Goal: Task Accomplishment & Management: Use online tool/utility

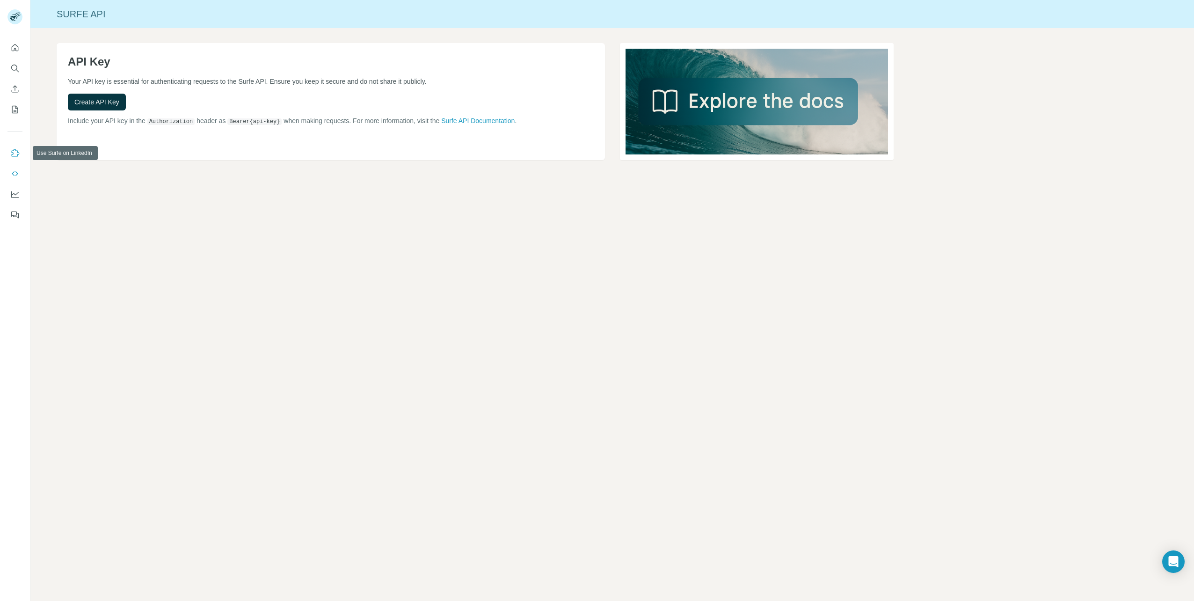
click at [19, 151] on icon "Use Surfe on LinkedIn" at bounding box center [14, 152] width 9 height 9
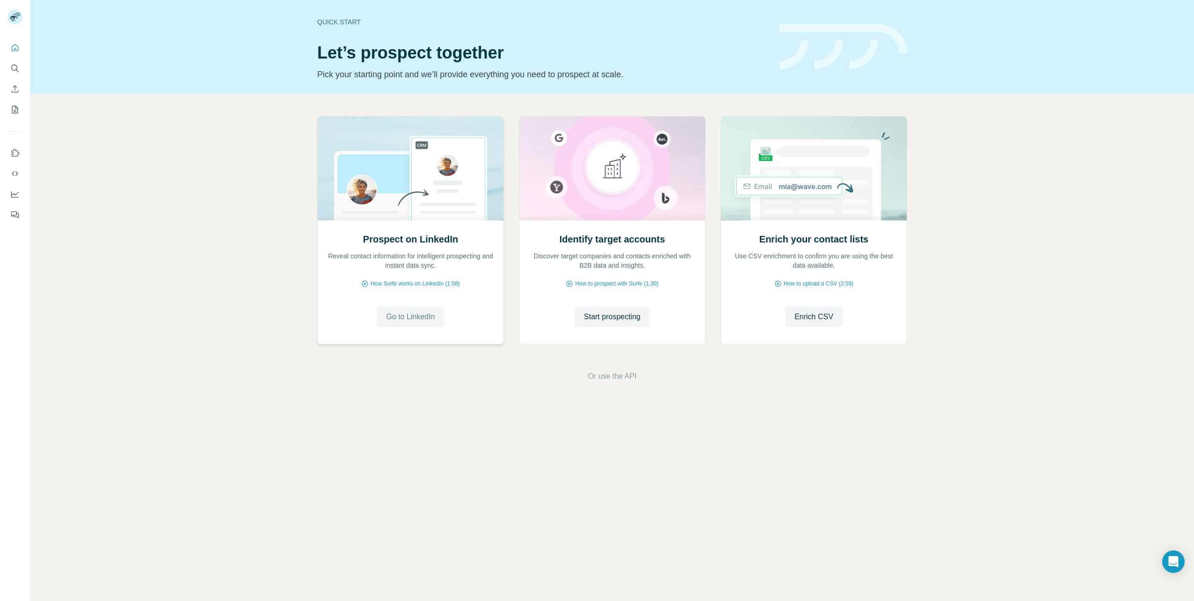
click at [409, 313] on span "Go to LinkedIn" at bounding box center [410, 316] width 49 height 11
click at [416, 283] on span "How Surfe works on LinkedIn (1:58)" at bounding box center [415, 283] width 89 height 8
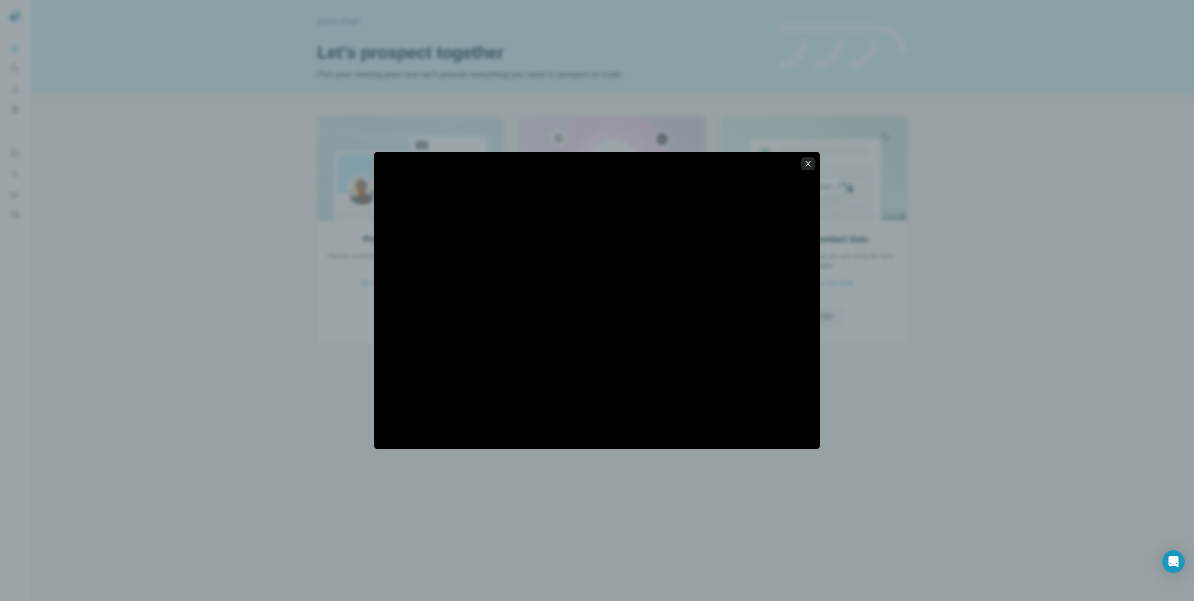
click at [813, 167] on button "button" at bounding box center [807, 163] width 13 height 13
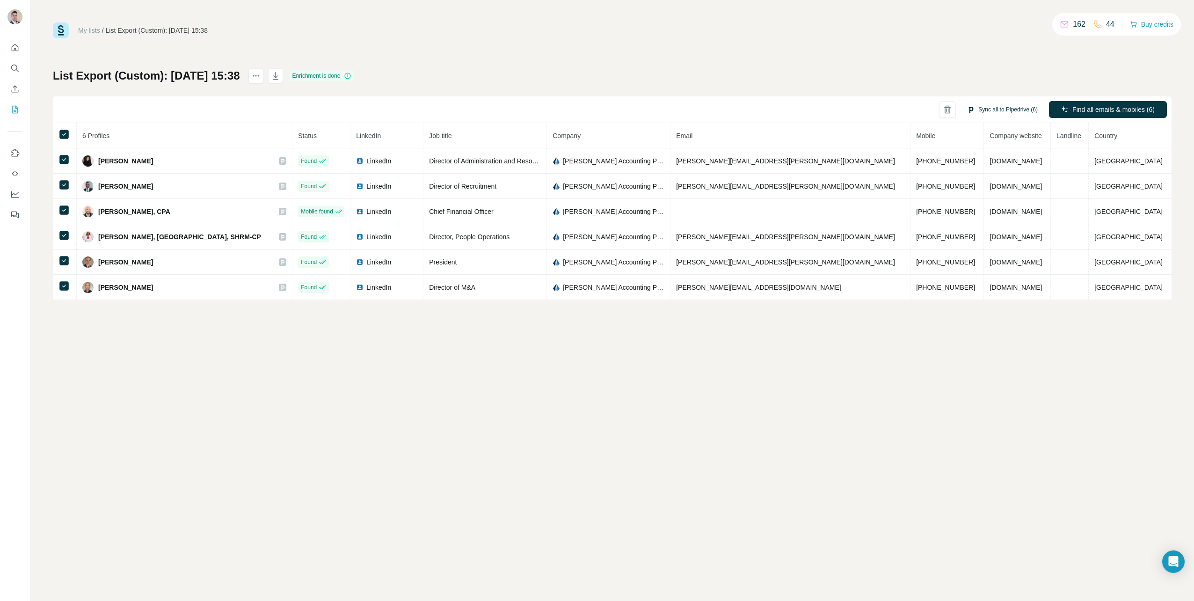
click at [1012, 111] on button "Sync all to Pipedrive (6)" at bounding box center [1002, 109] width 84 height 14
click at [980, 76] on div "List Export (Custom): [DATE] 15:38 Enrichment is done Sync all to Pipedrive (6)…" at bounding box center [612, 184] width 1119 height 232
